Goal: Check status: Check status

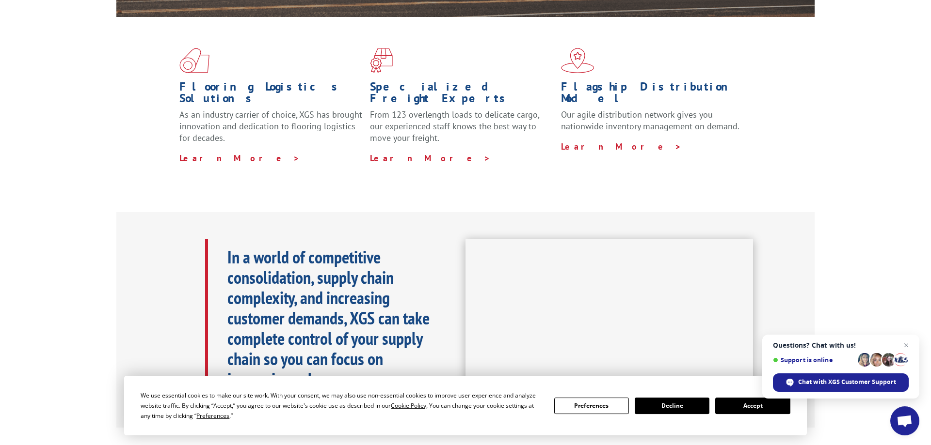
scroll to position [297, 0]
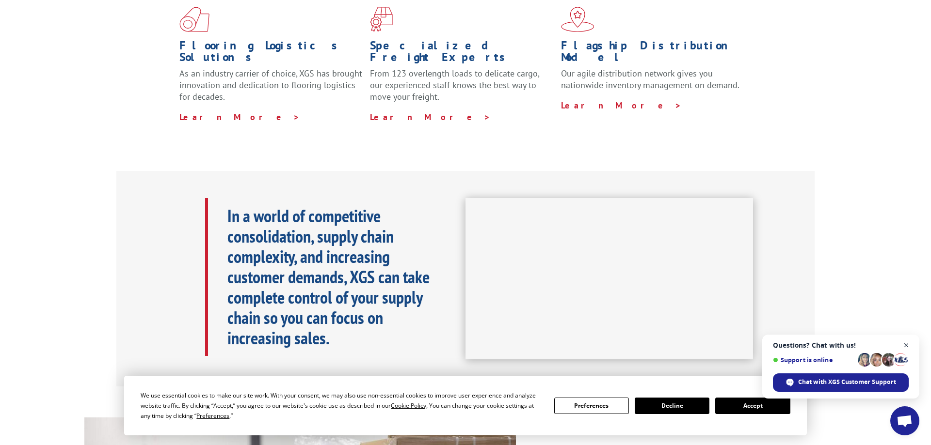
click at [905, 347] on span "Open chat" at bounding box center [906, 346] width 12 height 12
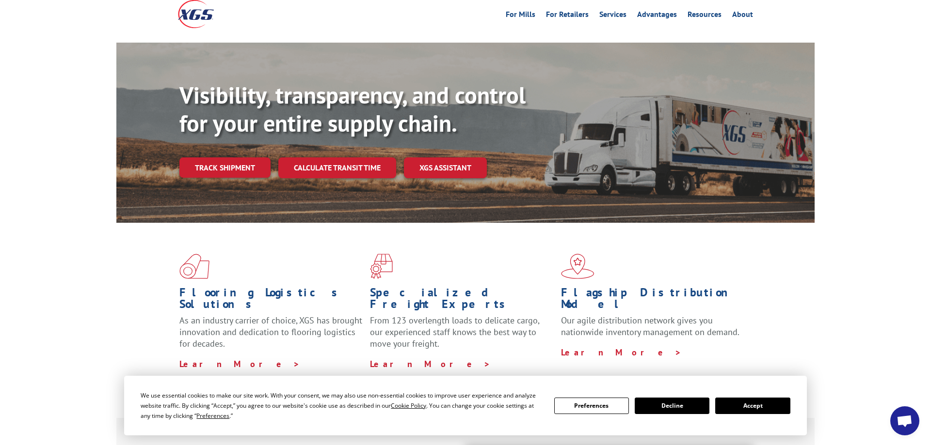
scroll to position [0, 0]
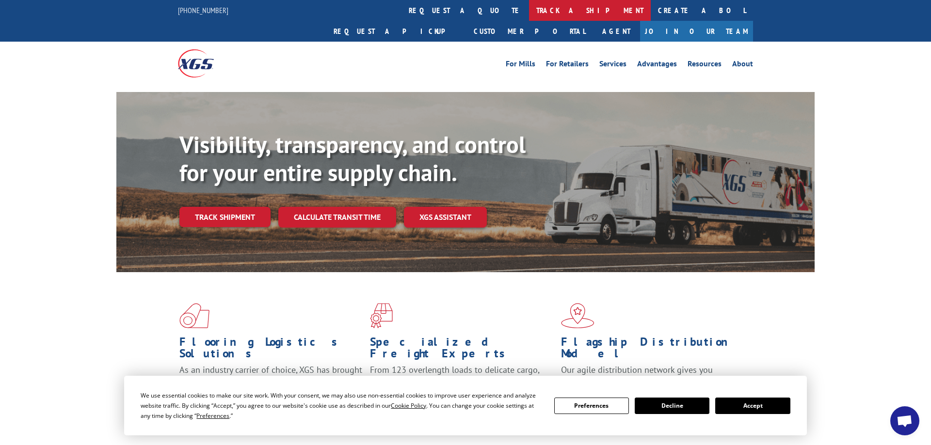
click at [529, 11] on link "track a shipment" at bounding box center [590, 10] width 122 height 21
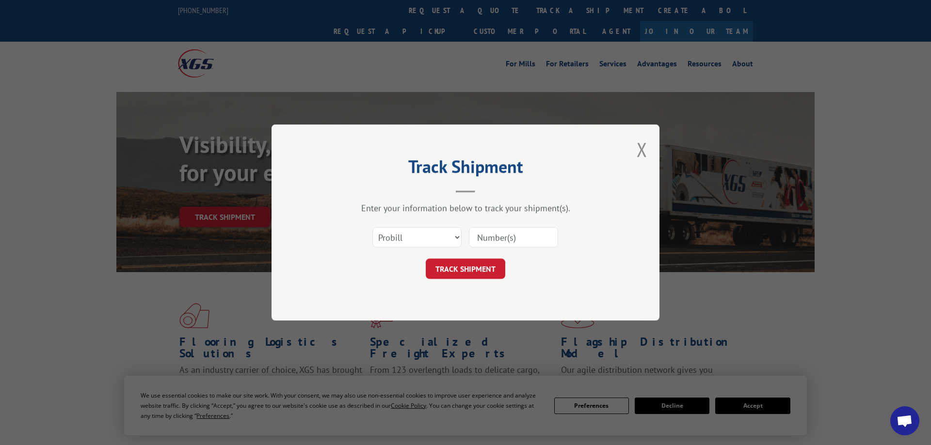
click at [486, 237] on input at bounding box center [513, 237] width 89 height 20
type input "523585961"
click at [474, 274] on button "TRACK SHIPMENT" at bounding box center [465, 269] width 79 height 20
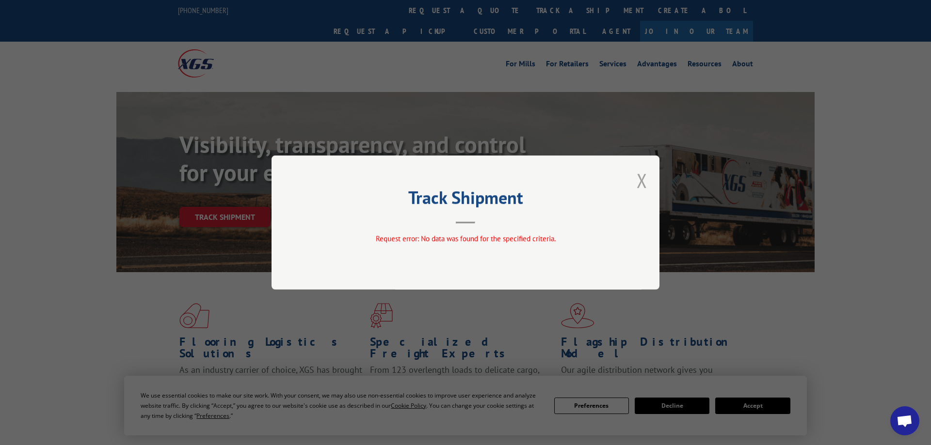
click at [643, 182] on button "Close modal" at bounding box center [641, 181] width 11 height 26
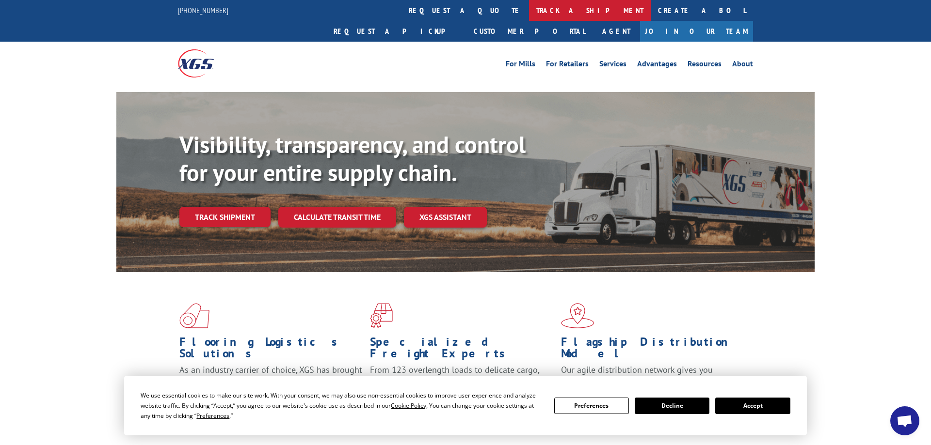
click at [529, 10] on link "track a shipment" at bounding box center [590, 10] width 122 height 21
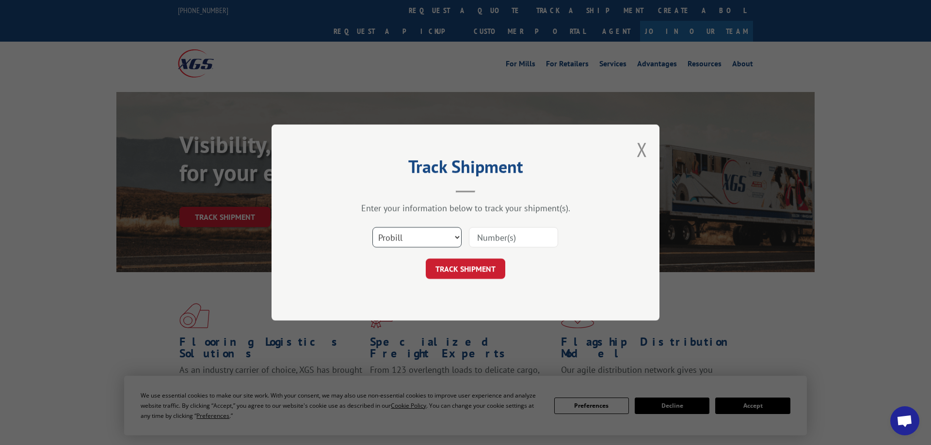
click at [372, 227] on select "Select category... Probill BOL PO" at bounding box center [416, 237] width 89 height 20
select select "bol"
click option "BOL" at bounding box center [0, 0] width 0 height 0
click at [490, 235] on input at bounding box center [513, 237] width 89 height 20
type input "523585961"
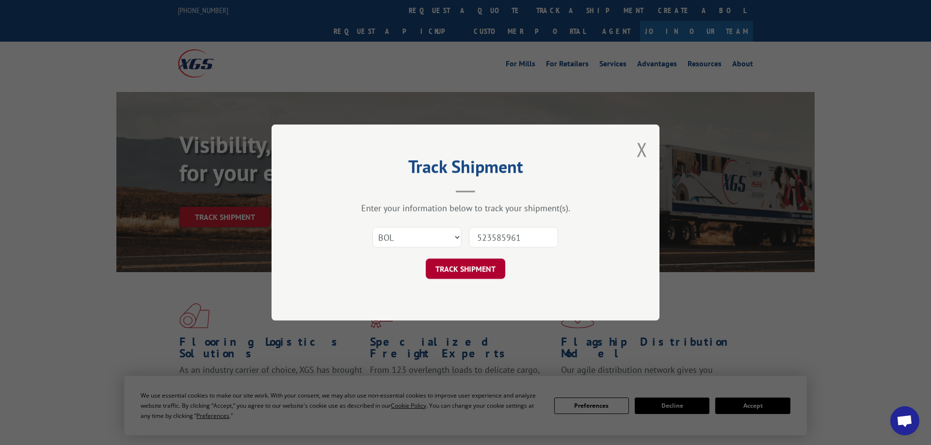
click at [484, 267] on button "TRACK SHIPMENT" at bounding box center [465, 269] width 79 height 20
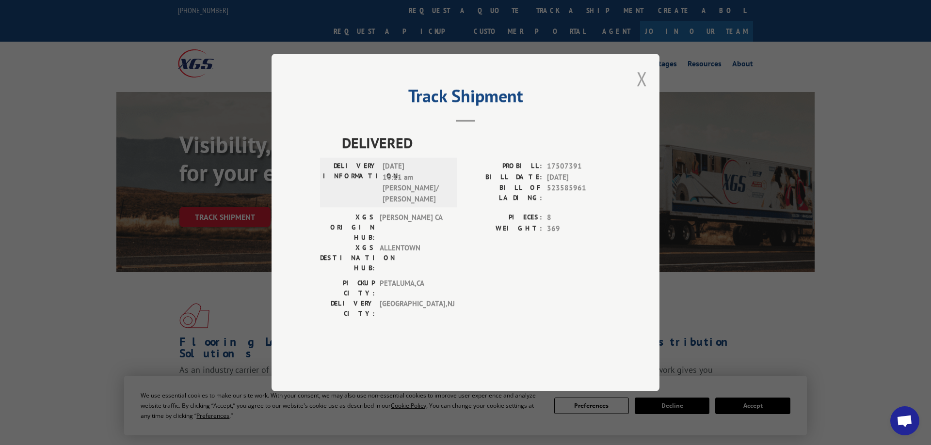
click at [641, 92] on button "Close modal" at bounding box center [641, 79] width 11 height 26
